Goal: Task Accomplishment & Management: Use online tool/utility

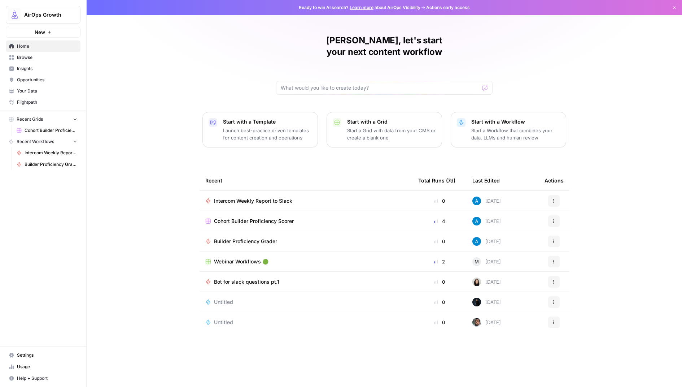
click at [185, 163] on div "Andrea, let's start your next content workflow Start with a Template Launch bes…" at bounding box center [385, 193] width 596 height 387
click at [52, 14] on span "AirOps Growth" at bounding box center [46, 14] width 44 height 7
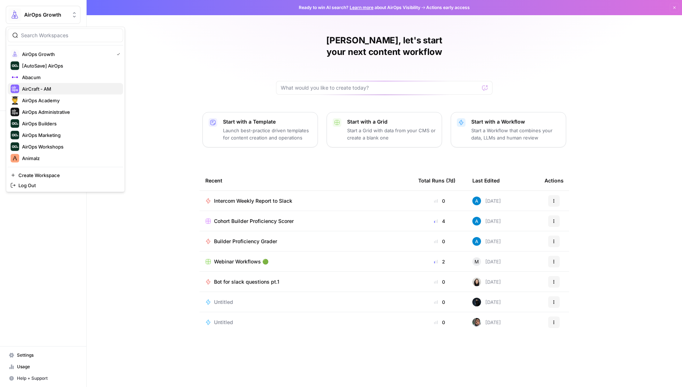
click at [55, 88] on span "AirCraft - AM" at bounding box center [69, 88] width 95 height 7
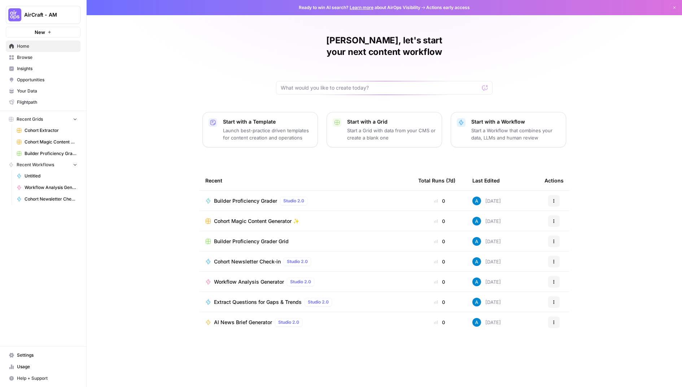
click at [242, 217] on span "Cohort Magic Content Generator ✨" at bounding box center [256, 220] width 85 height 7
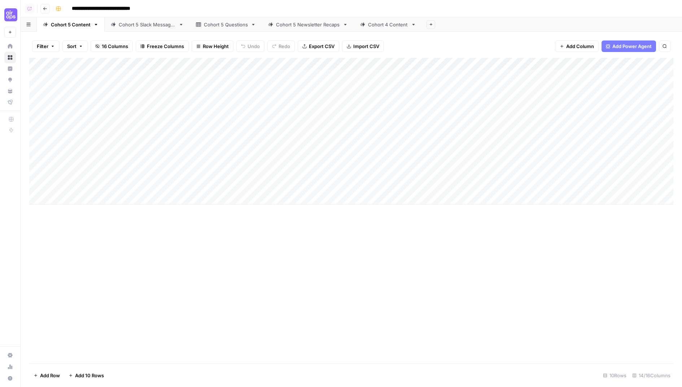
click at [186, 254] on div "Add Column" at bounding box center [351, 210] width 645 height 305
click at [99, 101] on div "Add Column" at bounding box center [351, 131] width 645 height 147
click at [296, 102] on div "Add Column" at bounding box center [351, 131] width 645 height 147
click at [300, 99] on div "Add Column" at bounding box center [351, 131] width 645 height 147
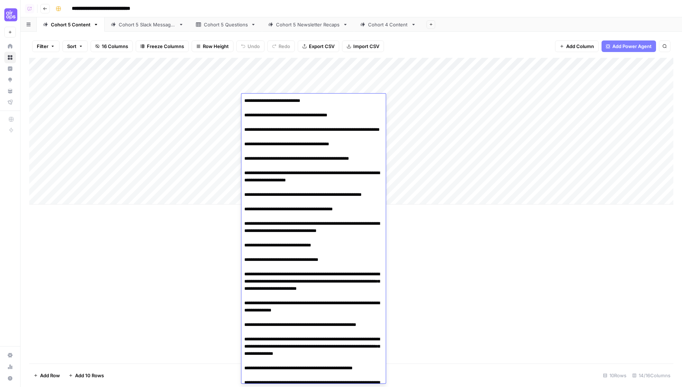
click at [461, 272] on div "Add Column" at bounding box center [351, 210] width 645 height 305
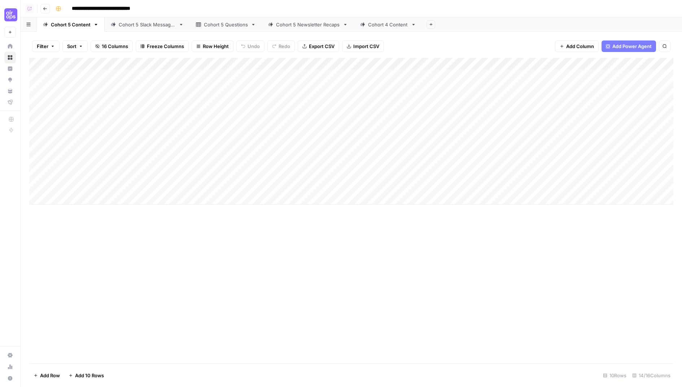
click at [429, 24] on icon "button" at bounding box center [431, 24] width 4 height 4
click at [463, 23] on div "Add Sheet" at bounding box center [552, 24] width 260 height 14
click at [95, 25] on icon "button" at bounding box center [96, 24] width 3 height 1
click at [128, 48] on span "Duplicate Sheet" at bounding box center [124, 48] width 35 height 7
drag, startPoint x: 405, startPoint y: 29, endPoint x: 133, endPoint y: 26, distance: 271.9
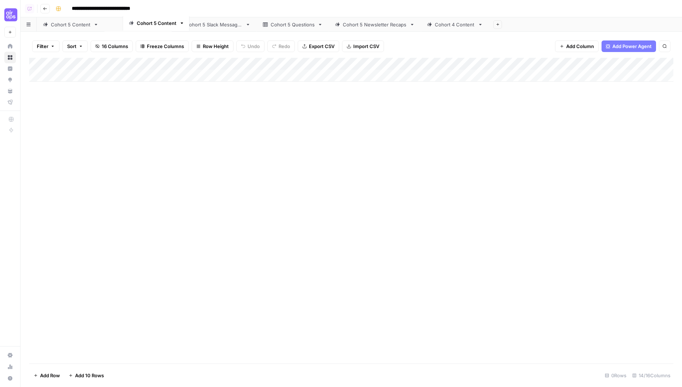
click at [133, 26] on div "Cohort 5 Content Cohort 5 Slack Messages Cohort 5 Questions Cohort 5 Newsletter…" at bounding box center [352, 24] width 662 height 14
click at [163, 25] on icon "button" at bounding box center [163, 24] width 5 height 5
click at [178, 40] on span "Rename Sheet" at bounding box center [190, 38] width 35 height 7
type input "**********"
click at [157, 148] on div "Add Column" at bounding box center [351, 210] width 645 height 305
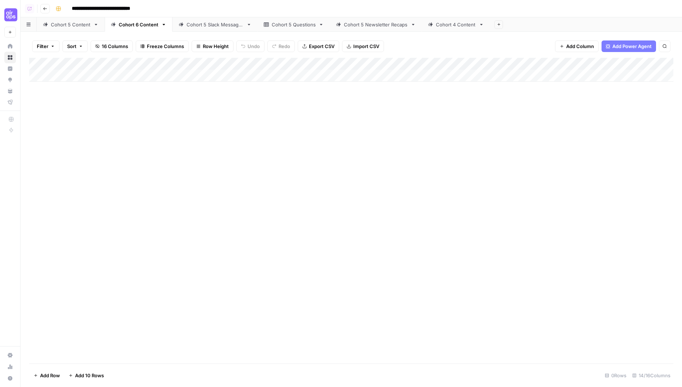
click at [104, 74] on div "Add Column" at bounding box center [351, 70] width 645 height 24
click at [181, 113] on div "Add Column" at bounding box center [351, 210] width 645 height 305
click at [104, 76] on div "Add Column" at bounding box center [351, 76] width 645 height 36
click at [277, 71] on div "Add Column" at bounding box center [351, 76] width 645 height 36
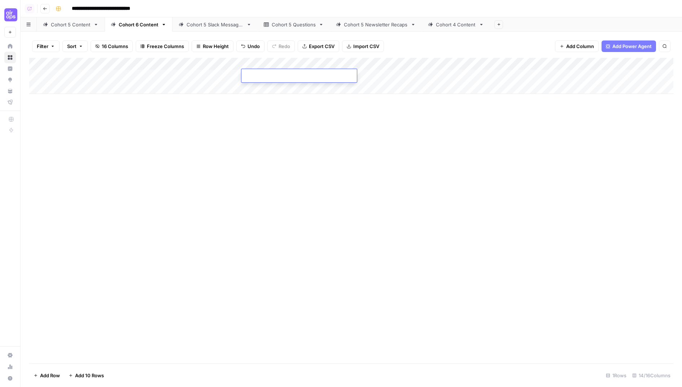
type textarea "**********"
click at [165, 182] on div "Add Column" at bounding box center [351, 210] width 645 height 305
click at [214, 73] on div "Add Column" at bounding box center [351, 76] width 645 height 36
click at [214, 75] on div "Add Column" at bounding box center [351, 76] width 645 height 36
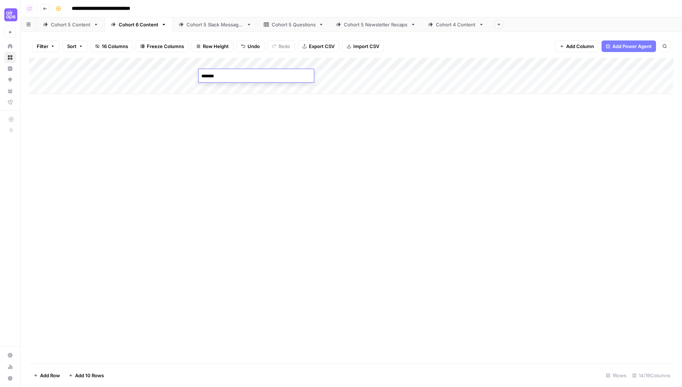
click at [205, 70] on div "Aept 17 *******" at bounding box center [257, 75] width 116 height 13
click at [205, 74] on textarea "*******" at bounding box center [257, 76] width 116 height 10
type textarea "*******"
click at [181, 144] on div "Add Column" at bounding box center [351, 210] width 645 height 305
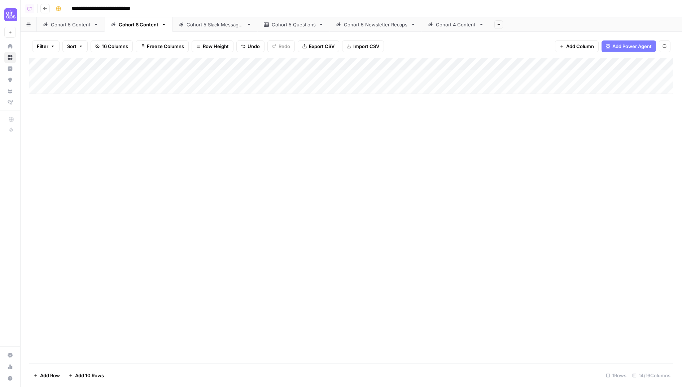
click at [172, 74] on div "Add Column" at bounding box center [351, 76] width 645 height 36
click at [159, 100] on button "Week 1" at bounding box center [155, 103] width 21 height 9
click at [90, 75] on div "Add Column" at bounding box center [351, 76] width 645 height 36
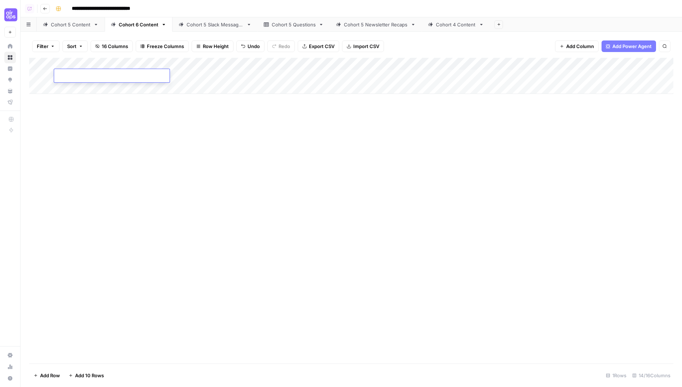
click at [79, 26] on div "Cohort 5 Content" at bounding box center [71, 24] width 40 height 7
click at [110, 90] on div "Add Column" at bounding box center [351, 131] width 645 height 147
click at [143, 26] on div "Cohort 6 Content" at bounding box center [139, 24] width 40 height 7
click at [98, 74] on div "Add Column" at bounding box center [351, 76] width 645 height 36
click at [124, 139] on div "Add Column" at bounding box center [351, 210] width 645 height 305
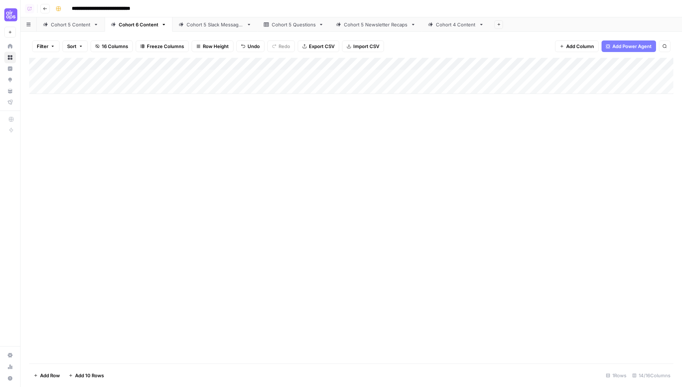
click at [65, 88] on div "Add Column" at bounding box center [351, 76] width 645 height 36
drag, startPoint x: 31, startPoint y: 89, endPoint x: 31, endPoint y: 76, distance: 13.4
click at [31, 76] on div "Add Column" at bounding box center [351, 82] width 645 height 48
click at [79, 75] on div "Add Column" at bounding box center [351, 82] width 645 height 48
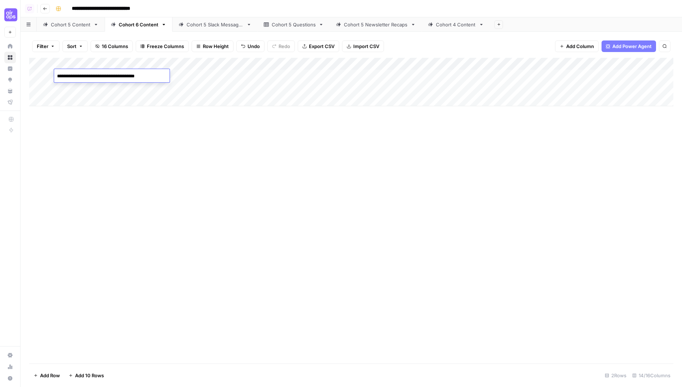
type textarea "**********"
click at [121, 131] on div "Add Column" at bounding box center [351, 210] width 645 height 305
click at [171, 74] on div "Add Column" at bounding box center [351, 82] width 645 height 48
click at [170, 74] on div "Add Column" at bounding box center [351, 82] width 645 height 48
click at [157, 100] on button "Week 1" at bounding box center [155, 103] width 21 height 9
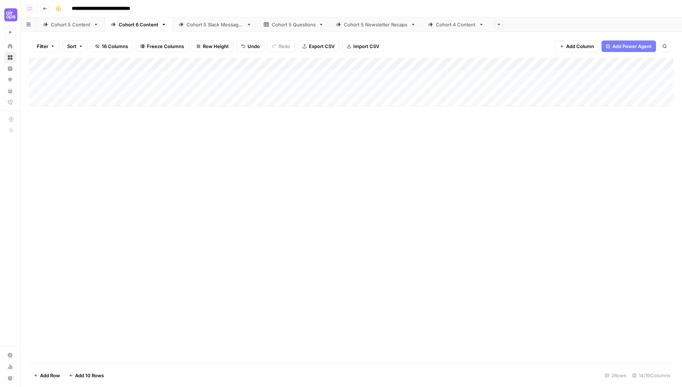
click at [218, 76] on div "Add Column" at bounding box center [351, 82] width 645 height 48
type textarea "*******"
click at [258, 152] on div "Add Column" at bounding box center [351, 210] width 645 height 305
click at [202, 74] on div "Add Column" at bounding box center [351, 82] width 645 height 48
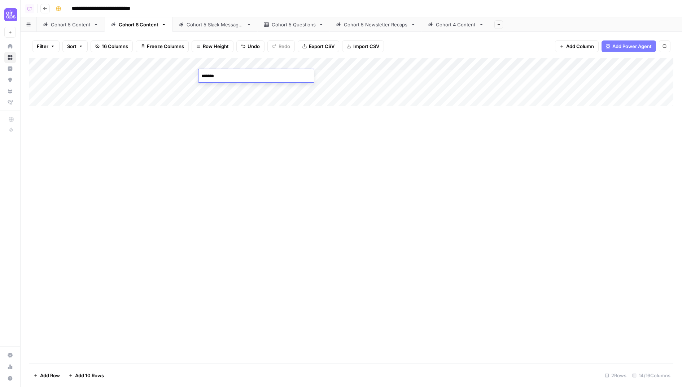
click at [201, 76] on textarea "*******" at bounding box center [257, 76] width 116 height 10
type textarea "**********"
click at [225, 133] on div "Add Column" at bounding box center [351, 210] width 645 height 305
click at [210, 88] on div "Add Column" at bounding box center [351, 82] width 645 height 48
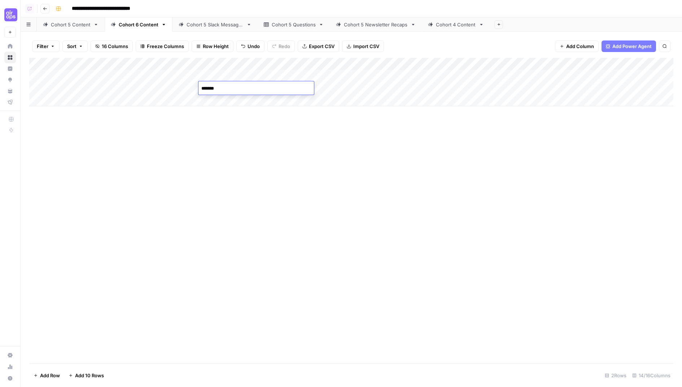
click at [203, 88] on textarea "*******" at bounding box center [257, 88] width 116 height 10
type textarea "**********"
click at [228, 159] on div "Add Column" at bounding box center [351, 210] width 645 height 305
click at [406, 87] on div "Add Column" at bounding box center [351, 82] width 645 height 48
click at [314, 88] on div "Add Column" at bounding box center [351, 82] width 645 height 48
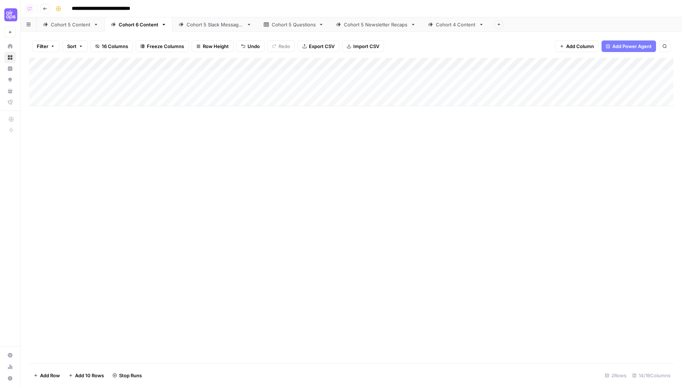
click at [314, 88] on div "Add Column" at bounding box center [351, 82] width 645 height 48
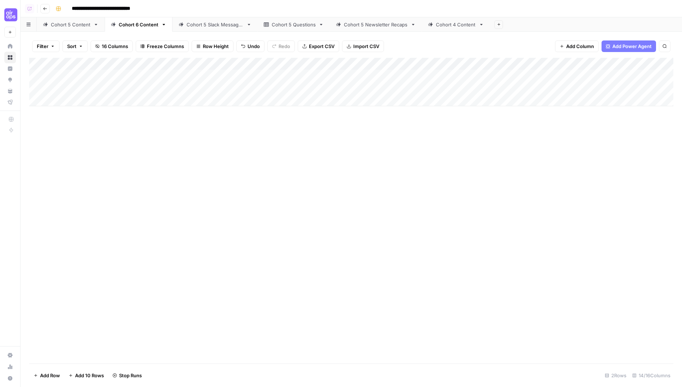
click at [187, 173] on div "Add Column" at bounding box center [351, 210] width 645 height 305
click at [178, 164] on div "Add Column" at bounding box center [351, 210] width 645 height 305
click at [525, 87] on div "Add Column" at bounding box center [351, 82] width 645 height 48
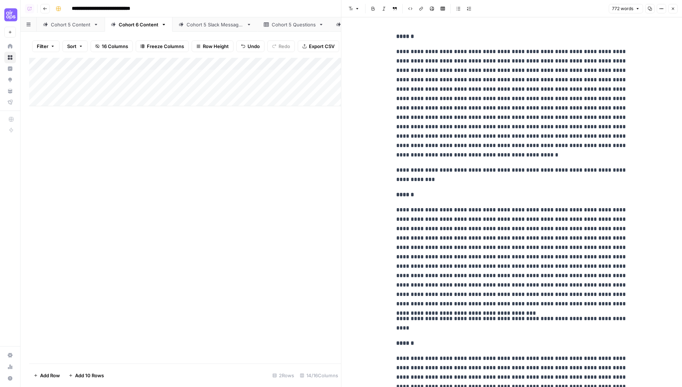
click at [672, 8] on icon "button" at bounding box center [673, 8] width 4 height 4
